Goal: Check status: Check status

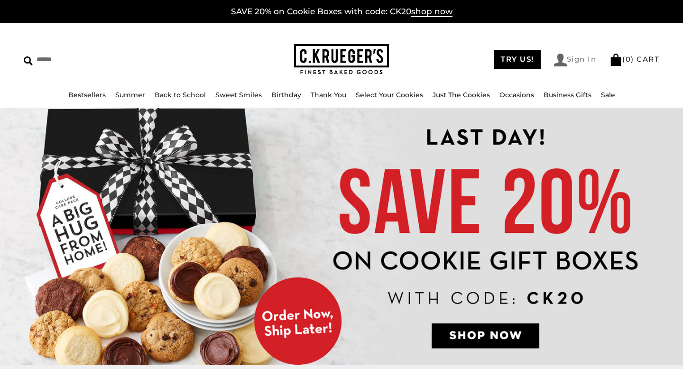
click at [581, 65] on link "Sign In" at bounding box center [575, 60] width 43 height 13
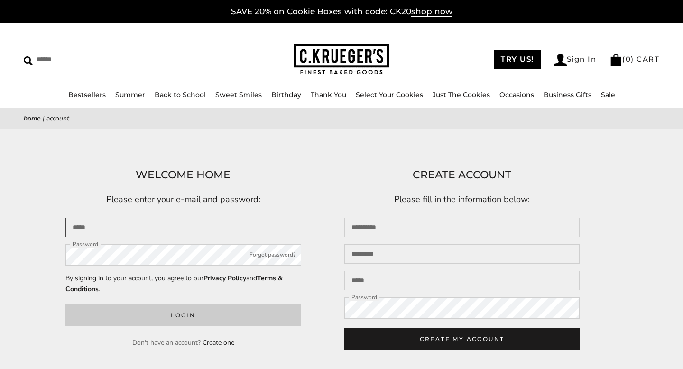
type input "**********"
click at [191, 324] on button "Login" at bounding box center [183, 314] width 236 height 21
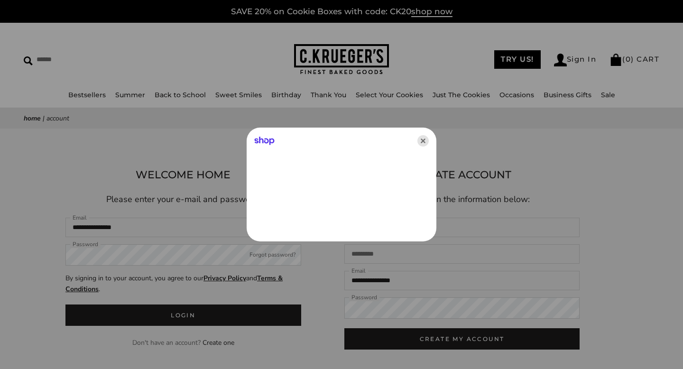
click at [421, 143] on icon "Close" at bounding box center [422, 140] width 11 height 11
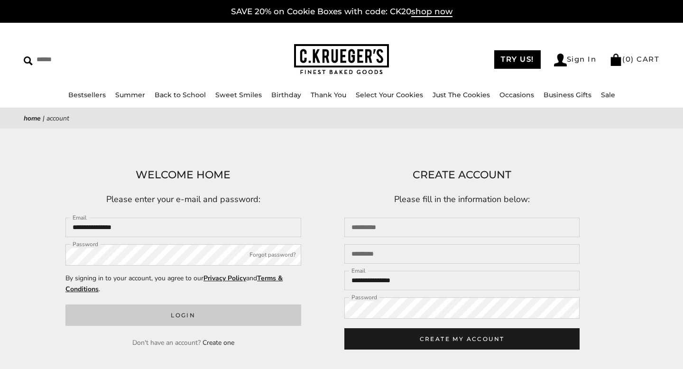
click at [177, 318] on button "Login" at bounding box center [183, 314] width 236 height 21
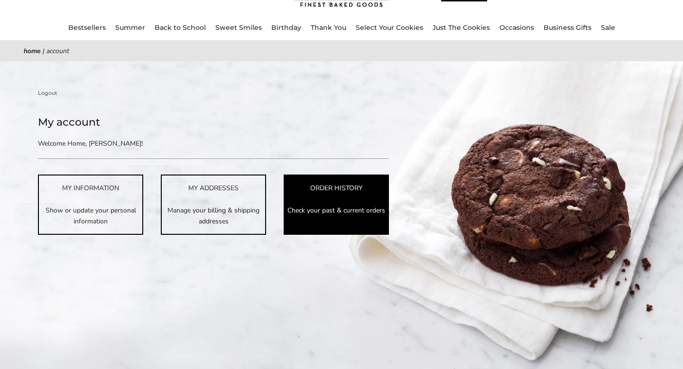
click at [331, 191] on div "ORDER HISTORY" at bounding box center [335, 187] width 103 height 11
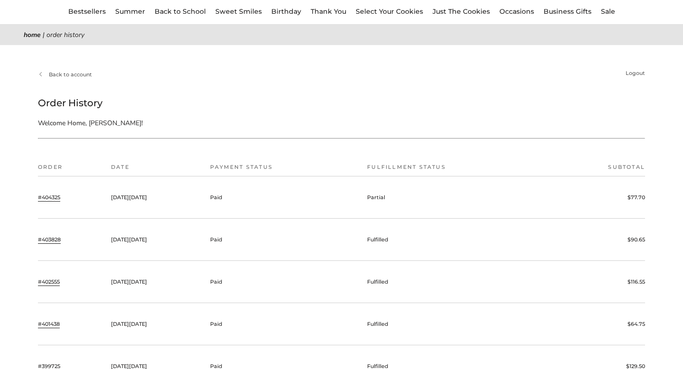
scroll to position [92, 0]
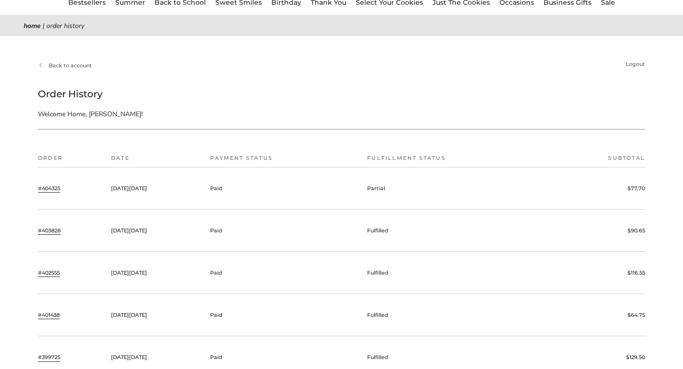
click at [47, 185] on link "#404325" at bounding box center [49, 188] width 22 height 9
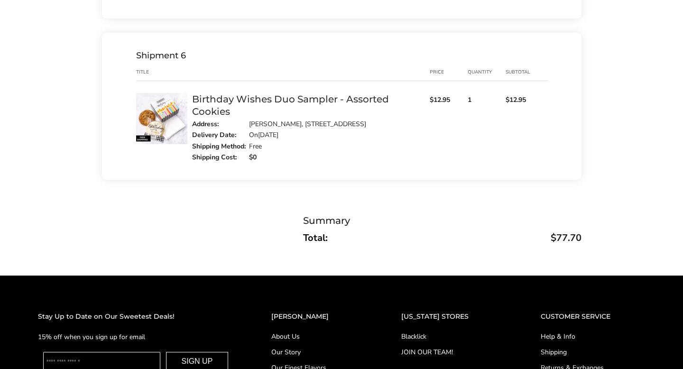
scroll to position [1058, 0]
